Goal: Task Accomplishment & Management: Manage account settings

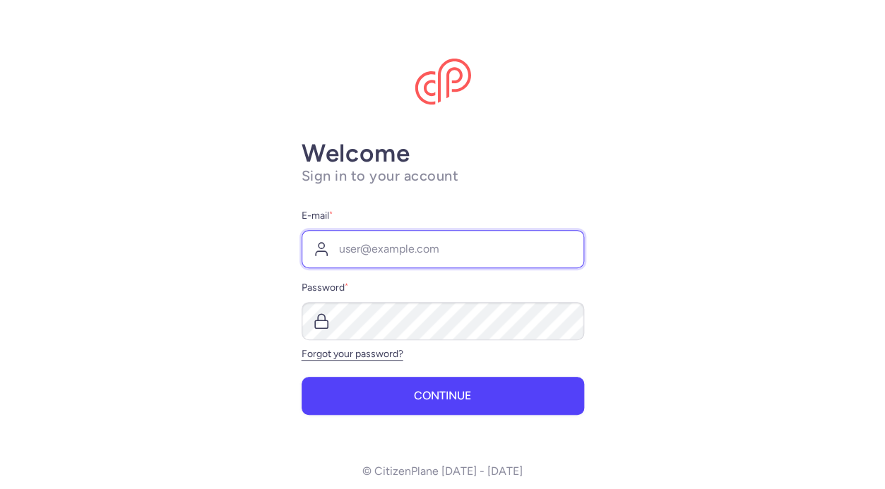
click at [441, 261] on input "E-mail *" at bounding box center [443, 249] width 282 height 38
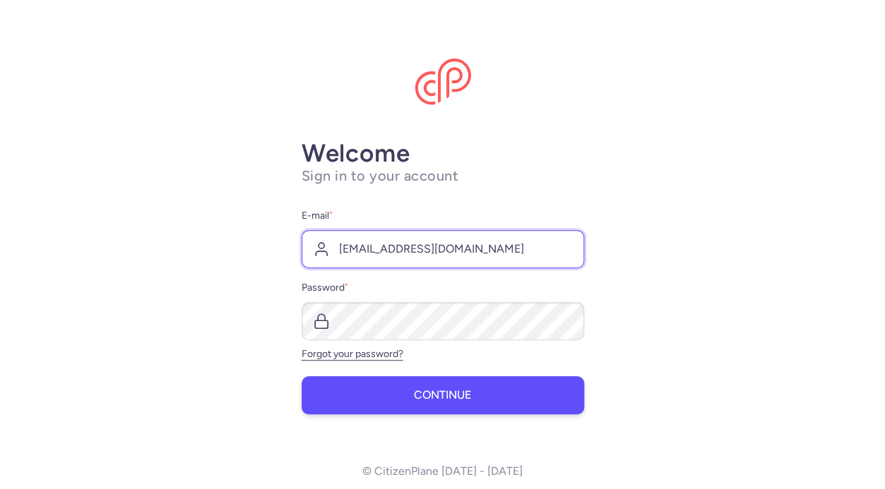
type input "[EMAIL_ADDRESS][DOMAIN_NAME]"
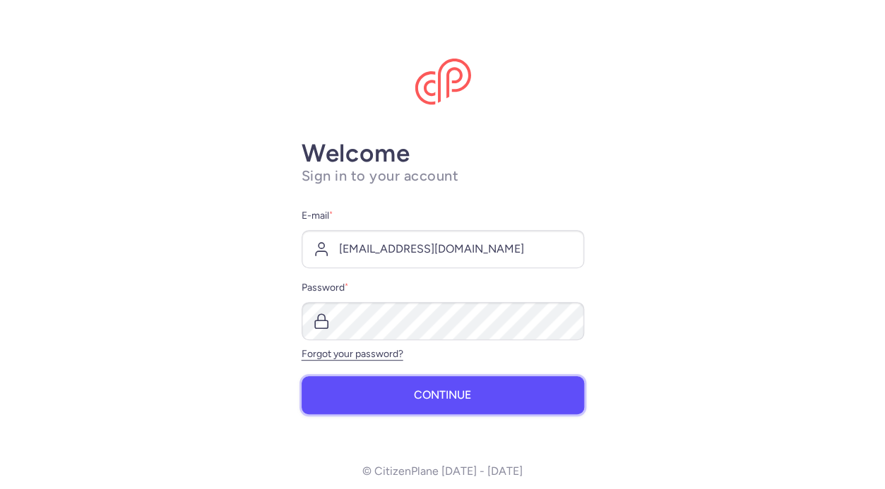
click at [439, 386] on button "Continue" at bounding box center [443, 395] width 282 height 38
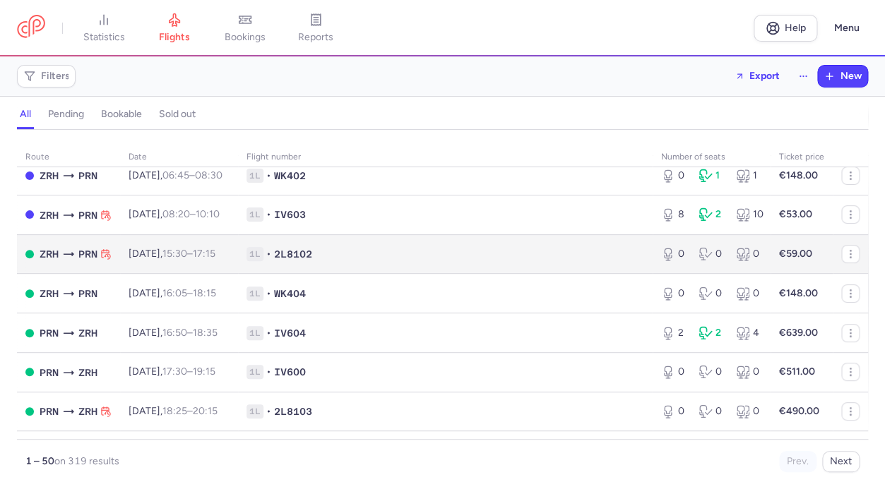
scroll to position [88, 0]
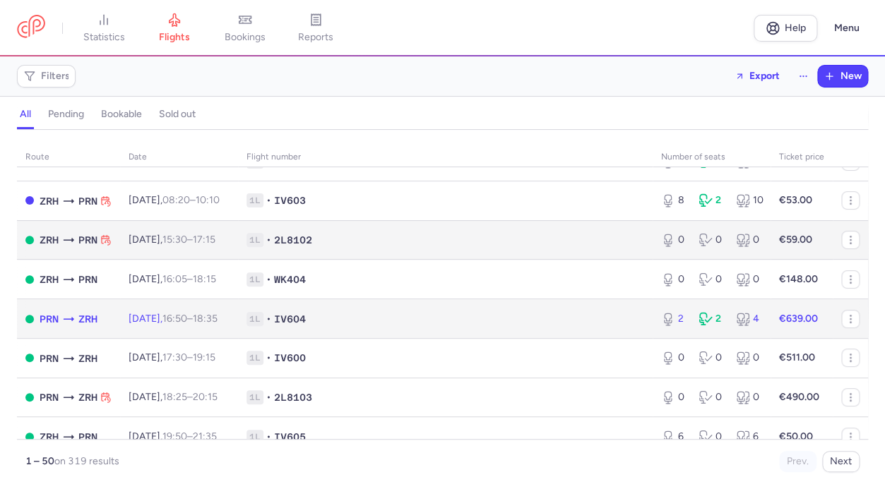
click at [378, 339] on td "1L • IV604" at bounding box center [445, 319] width 415 height 40
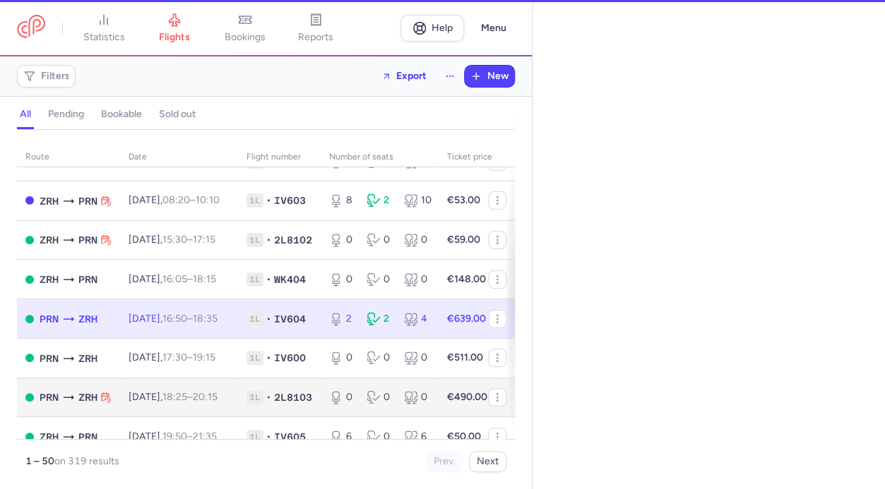
select select "hours"
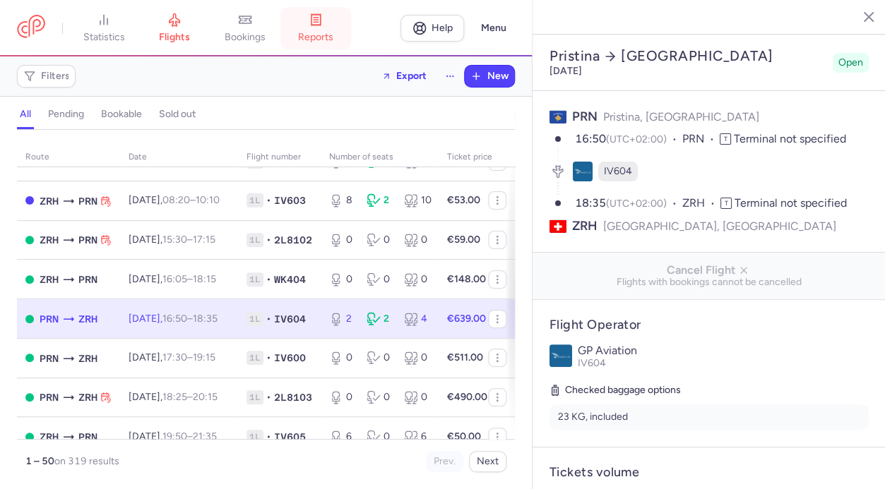
click at [328, 30] on link "reports" at bounding box center [315, 28] width 71 height 31
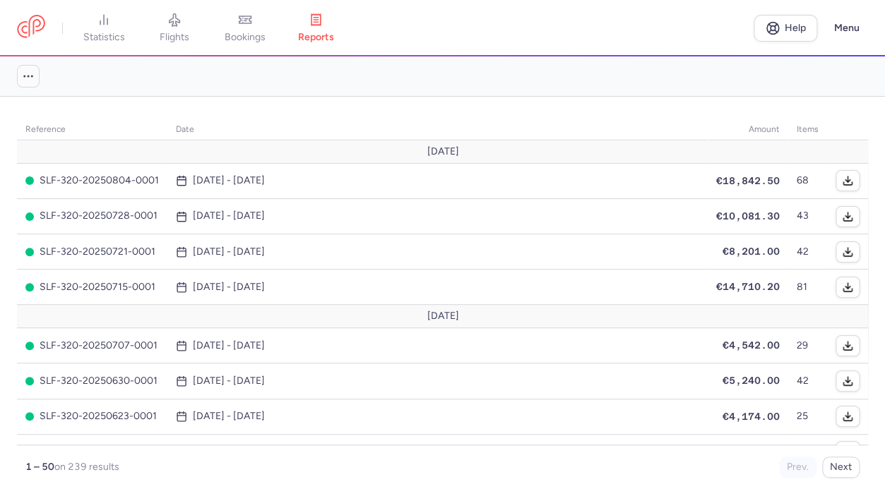
click at [28, 79] on icon "button" at bounding box center [28, 76] width 13 height 13
click at [144, 114] on input "See upcoming reports" at bounding box center [140, 110] width 30 height 15
checkbox input "true"
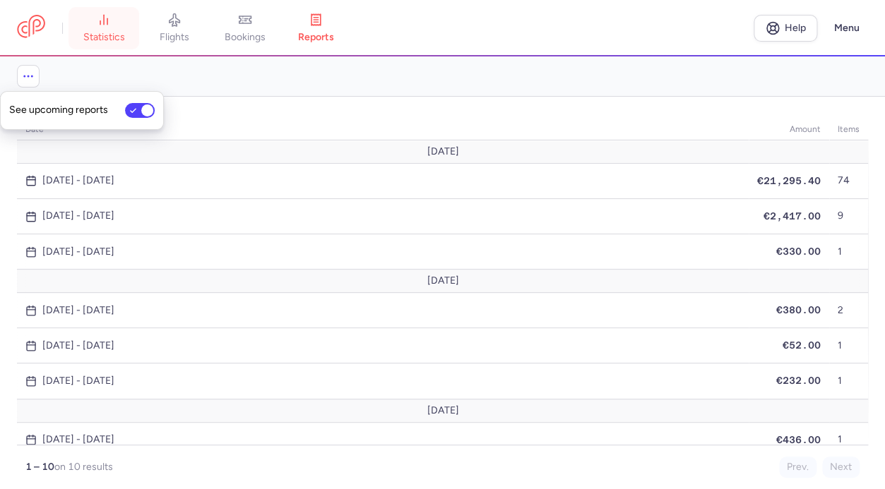
click at [104, 24] on line at bounding box center [104, 19] width 0 height 9
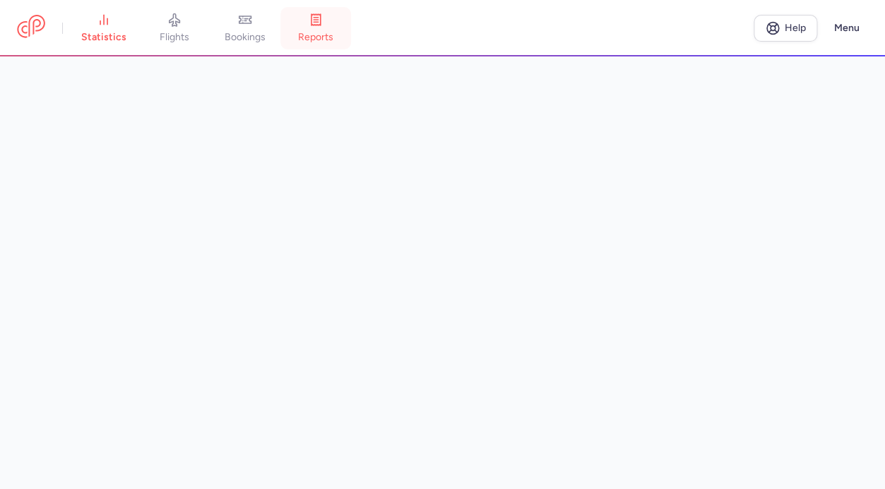
click at [329, 32] on span "reports" at bounding box center [315, 37] width 35 height 13
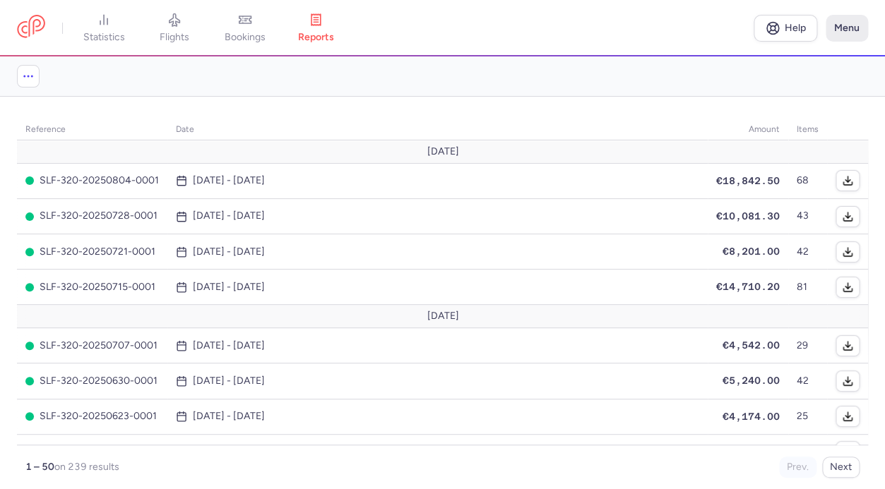
click at [849, 36] on button "Menu" at bounding box center [846, 28] width 42 height 27
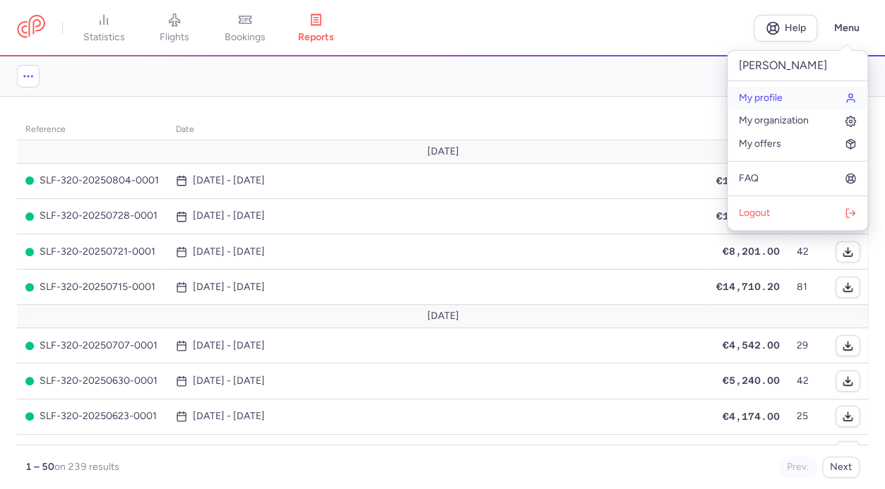
click at [780, 95] on span "My profile" at bounding box center [761, 98] width 44 height 11
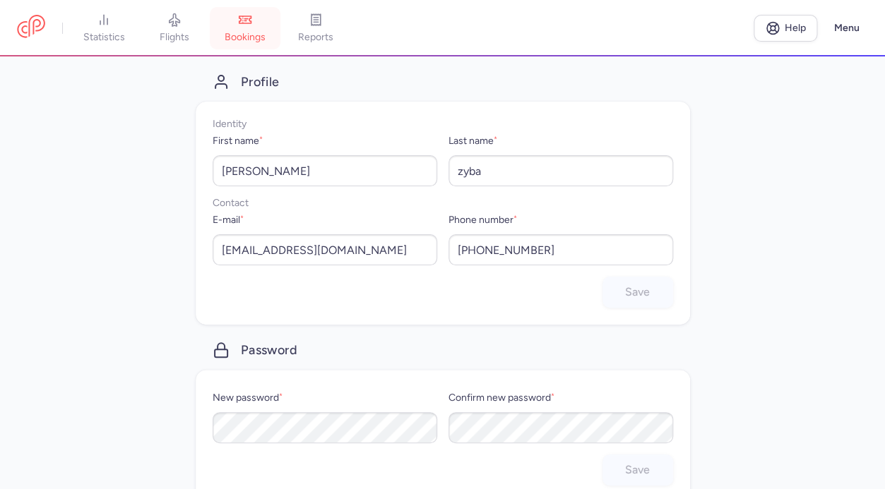
click at [258, 31] on link "bookings" at bounding box center [245, 28] width 71 height 31
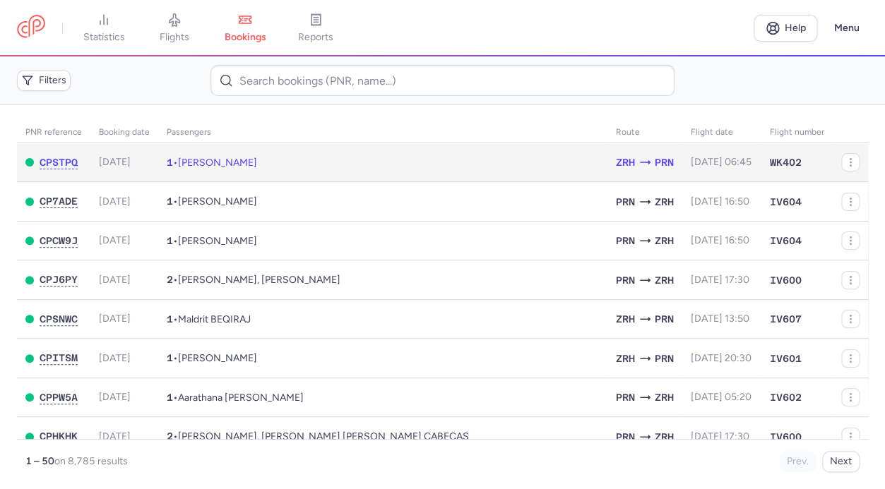
click at [294, 157] on td "1 • [PERSON_NAME]" at bounding box center [382, 162] width 449 height 39
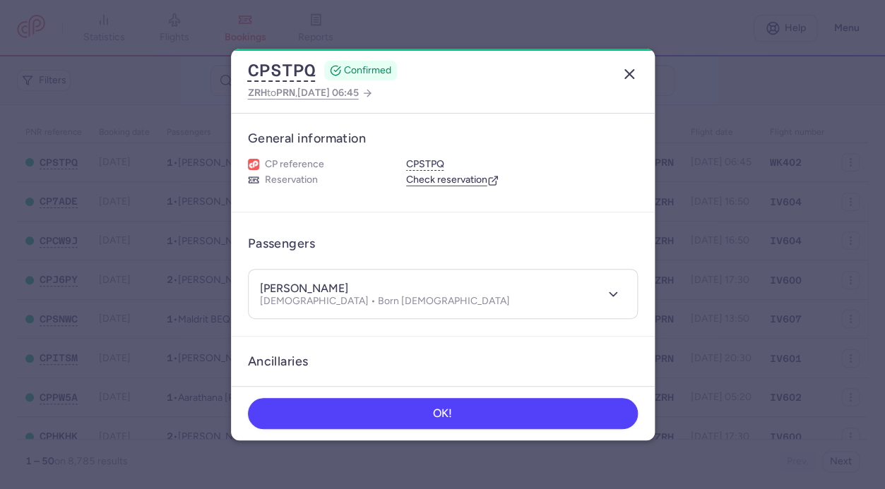
click at [636, 72] on icon "button" at bounding box center [629, 74] width 17 height 17
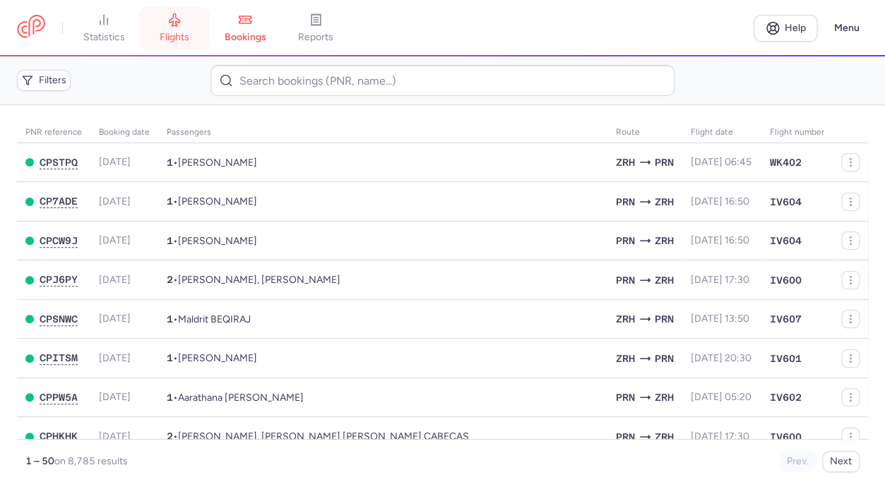
click at [167, 25] on link "flights" at bounding box center [174, 28] width 71 height 31
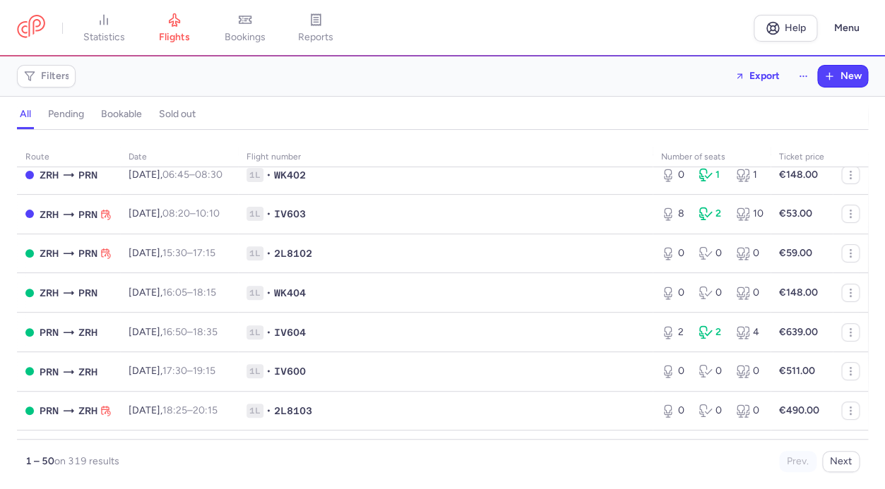
scroll to position [77, 0]
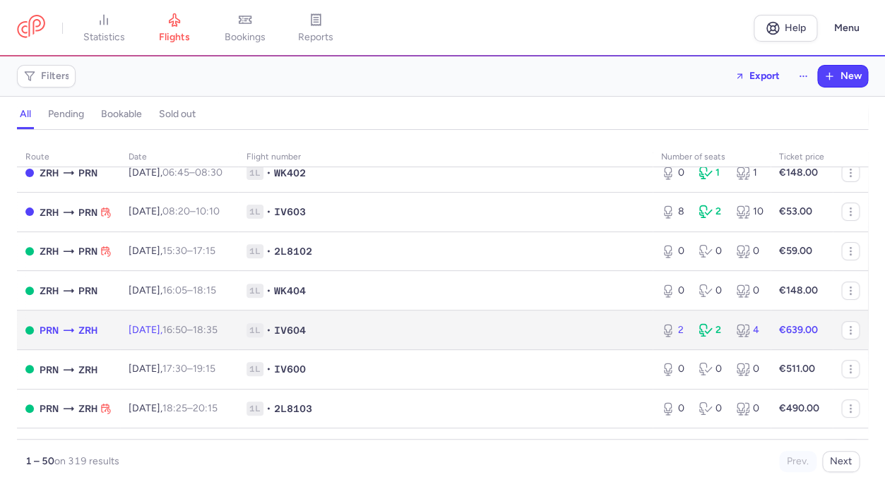
click at [477, 319] on td "1L • IV604" at bounding box center [445, 331] width 415 height 40
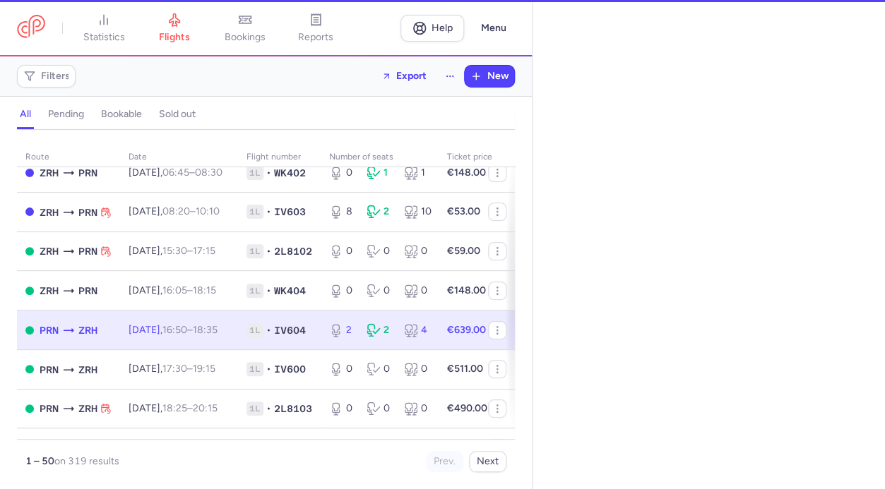
select select "hours"
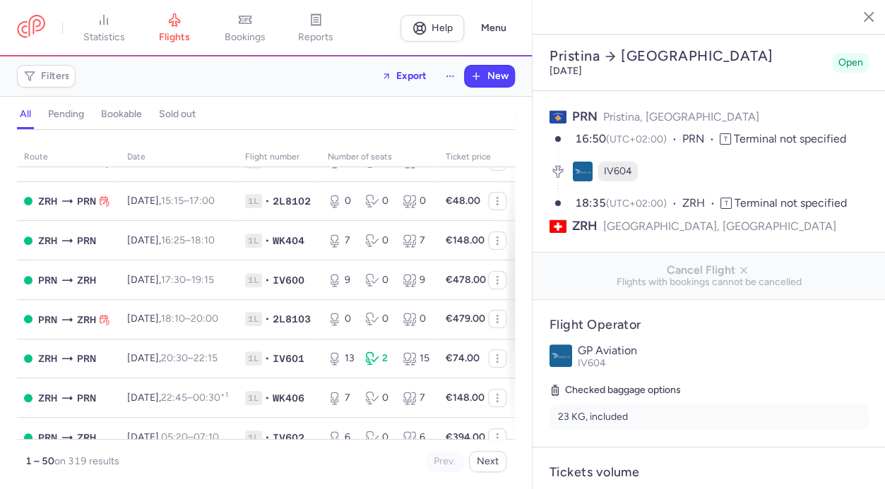
scroll to position [1772, 1]
